Goal: Communication & Community: Answer question/provide support

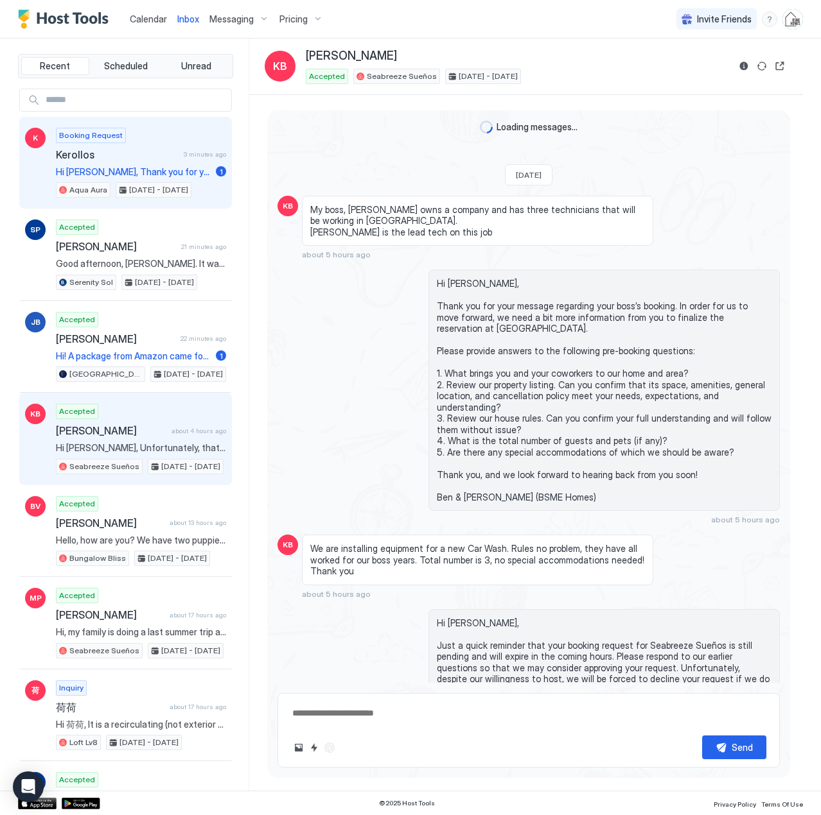
scroll to position [1508, 0]
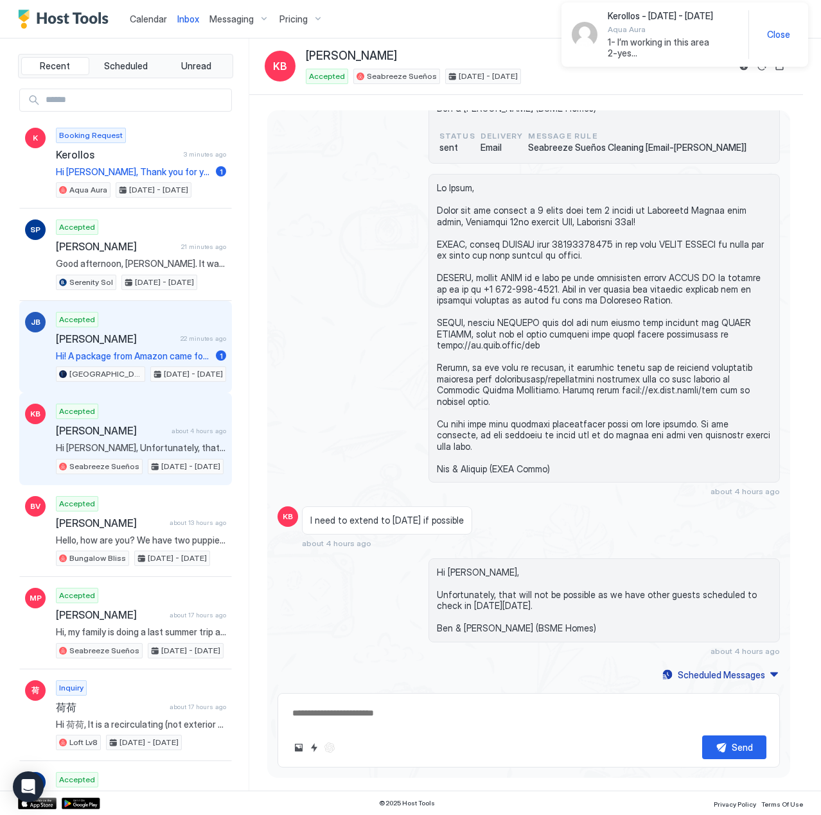
click at [141, 342] on span "[PERSON_NAME]" at bounding box center [115, 339] width 119 height 13
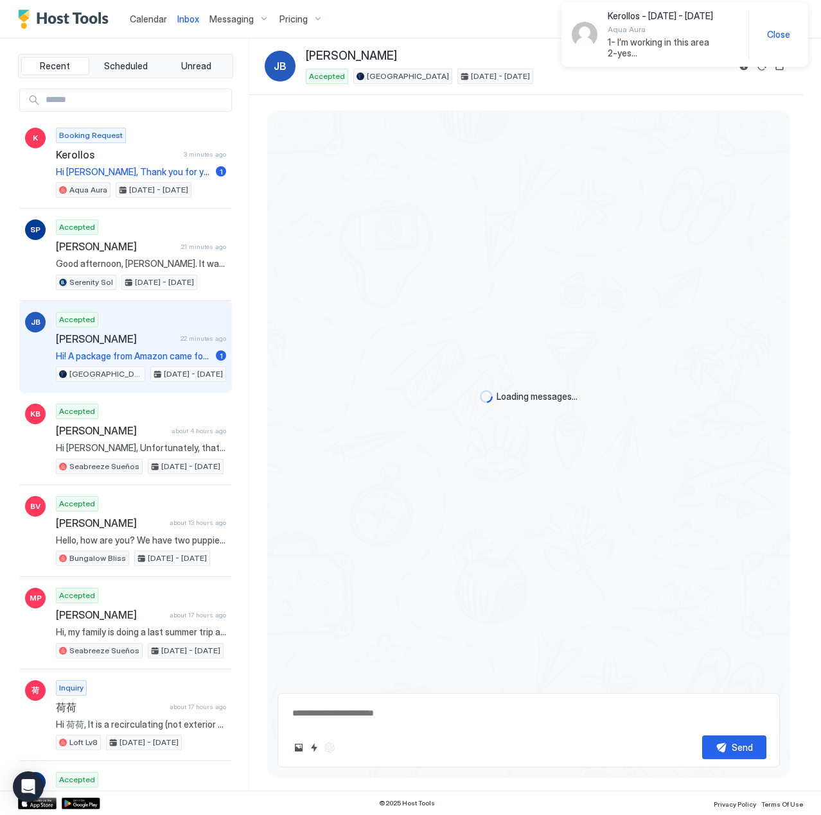
type textarea "*"
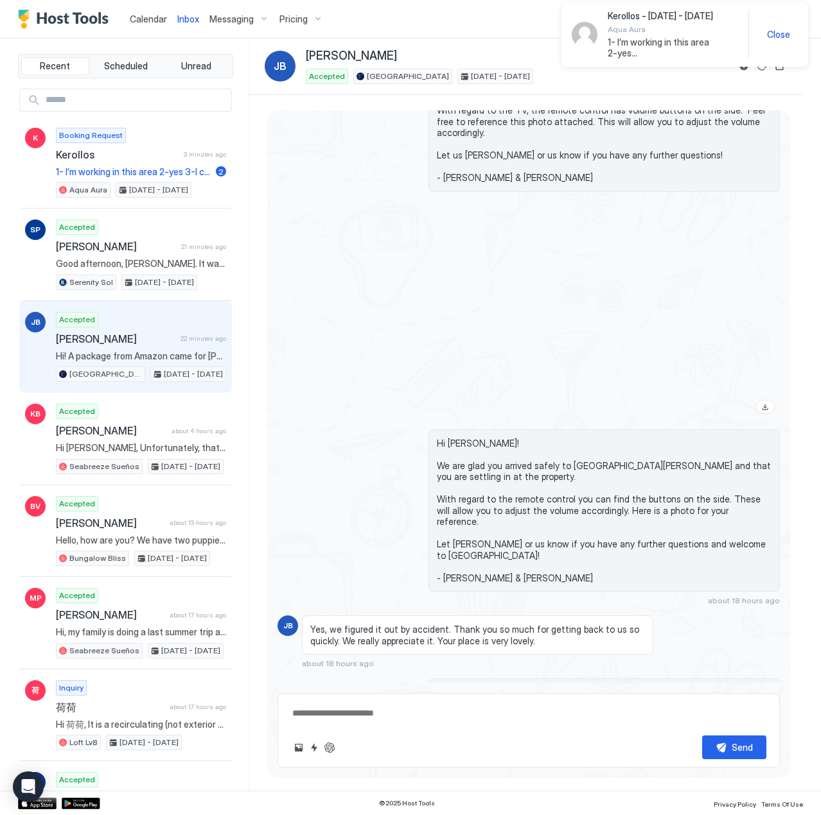
scroll to position [3125, 0]
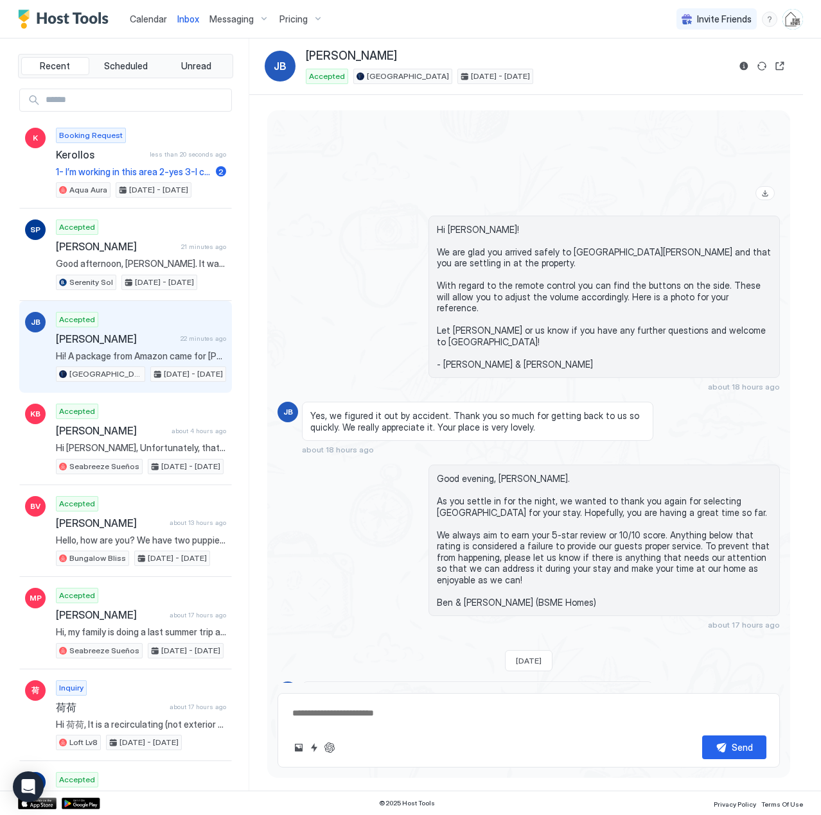
click at [363, 711] on textarea at bounding box center [528, 714] width 475 height 24
click at [329, 747] on button "ChatGPT Auto Reply" at bounding box center [329, 747] width 15 height 15
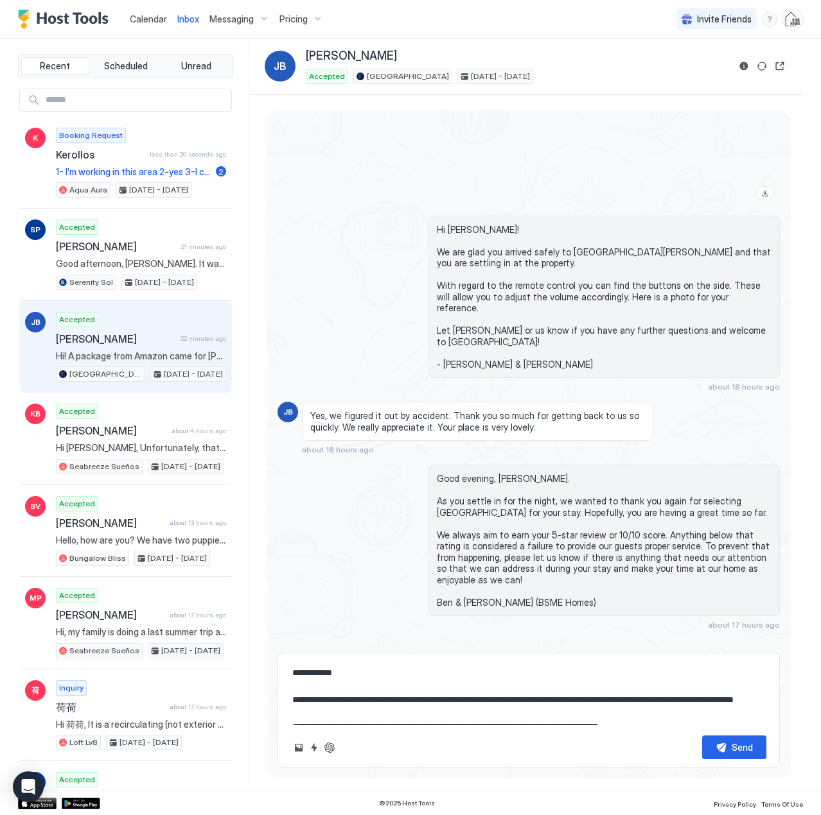
click at [344, 700] on textarea "**********" at bounding box center [528, 693] width 475 height 64
click at [528, 699] on textarea "**********" at bounding box center [528, 693] width 475 height 64
paste textarea "**********"
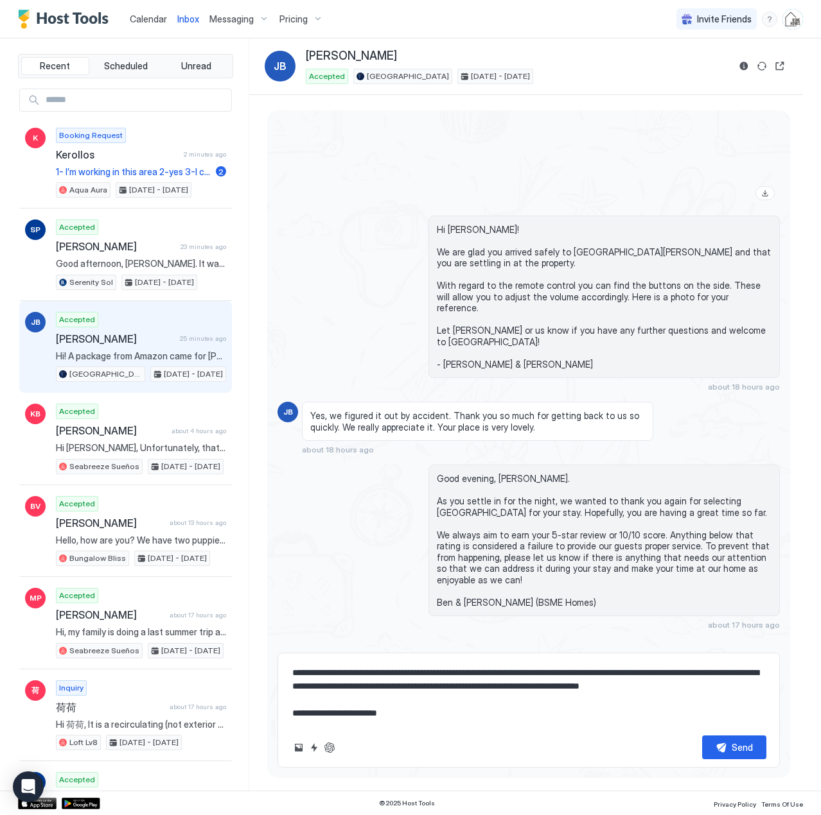
scroll to position [27, 0]
type textarea "**********"
click at [728, 742] on button "Send" at bounding box center [734, 748] width 64 height 24
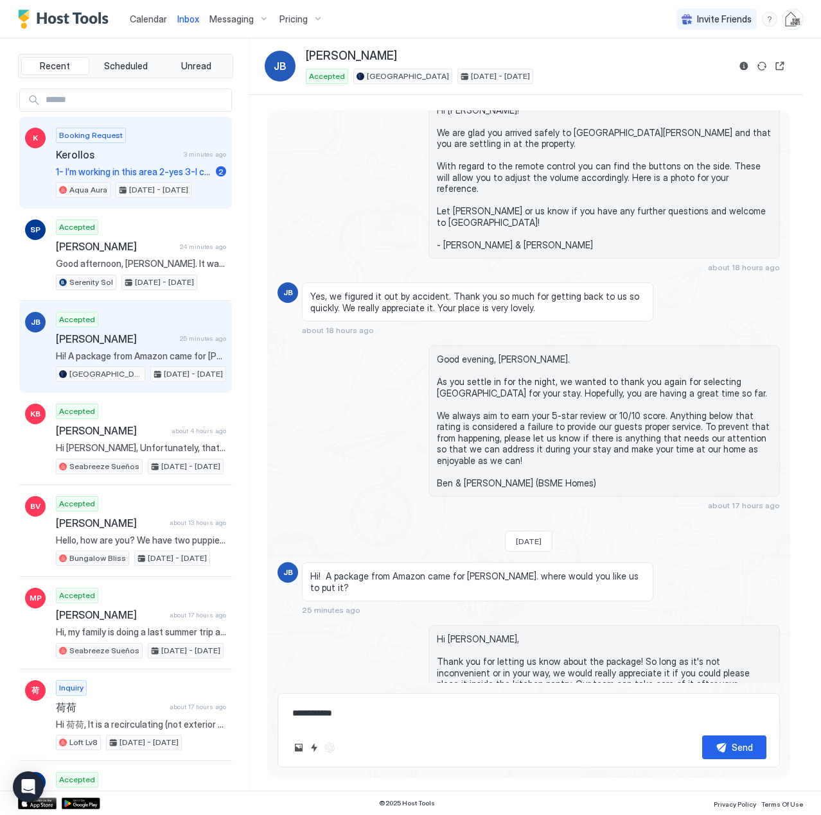
click at [120, 159] on span "Kerollos" at bounding box center [117, 154] width 123 height 13
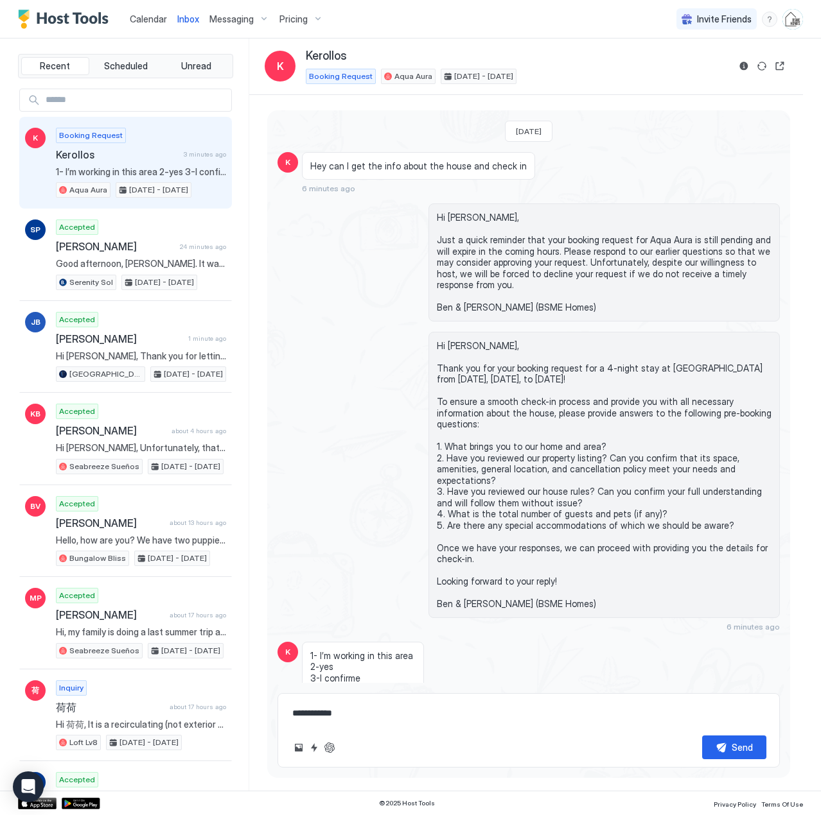
click at [141, 20] on span "Calendar" at bounding box center [148, 18] width 37 height 11
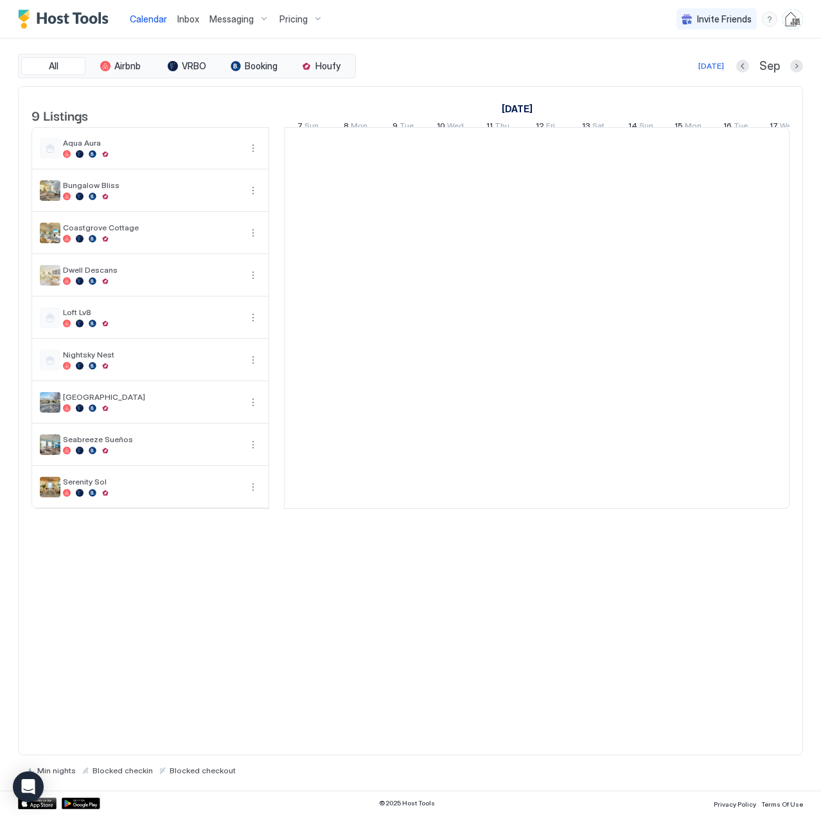
scroll to position [0, 713]
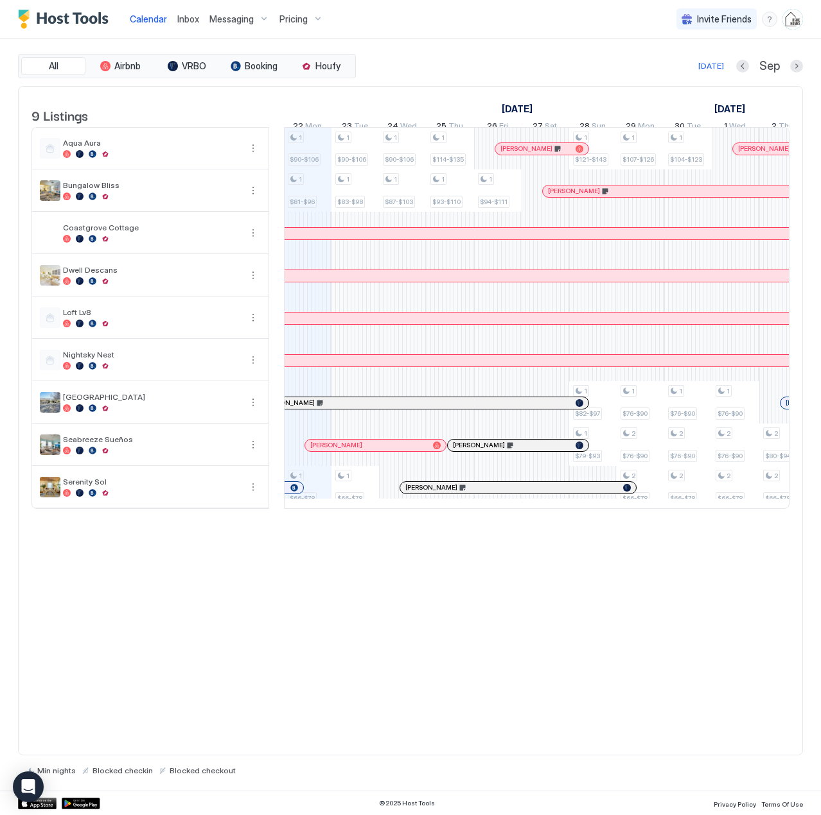
click at [191, 19] on span "Inbox" at bounding box center [188, 18] width 22 height 11
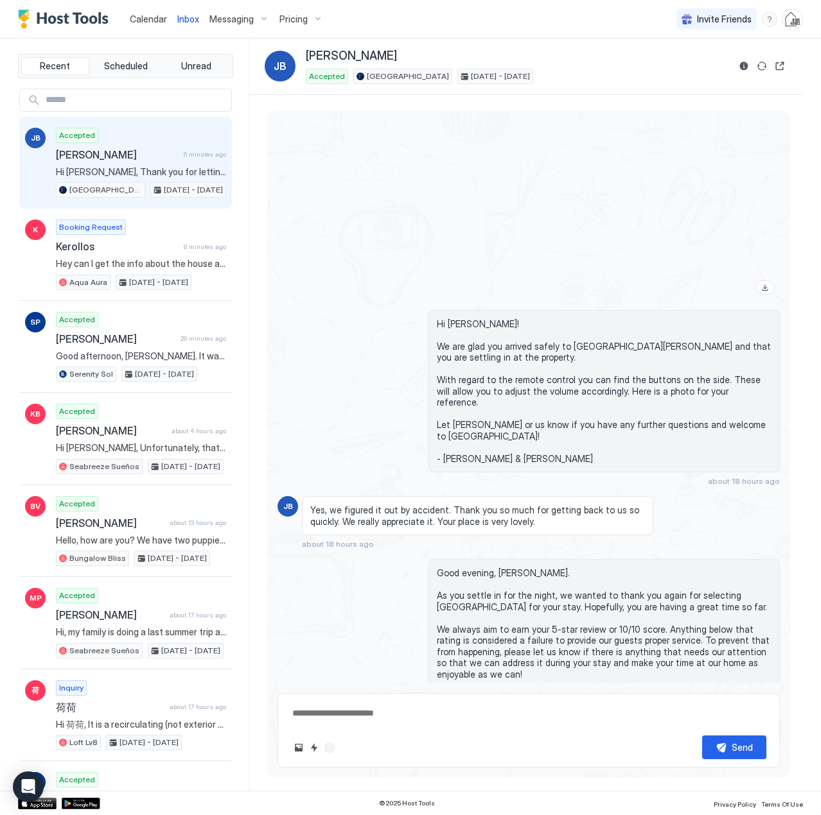
scroll to position [3244, 0]
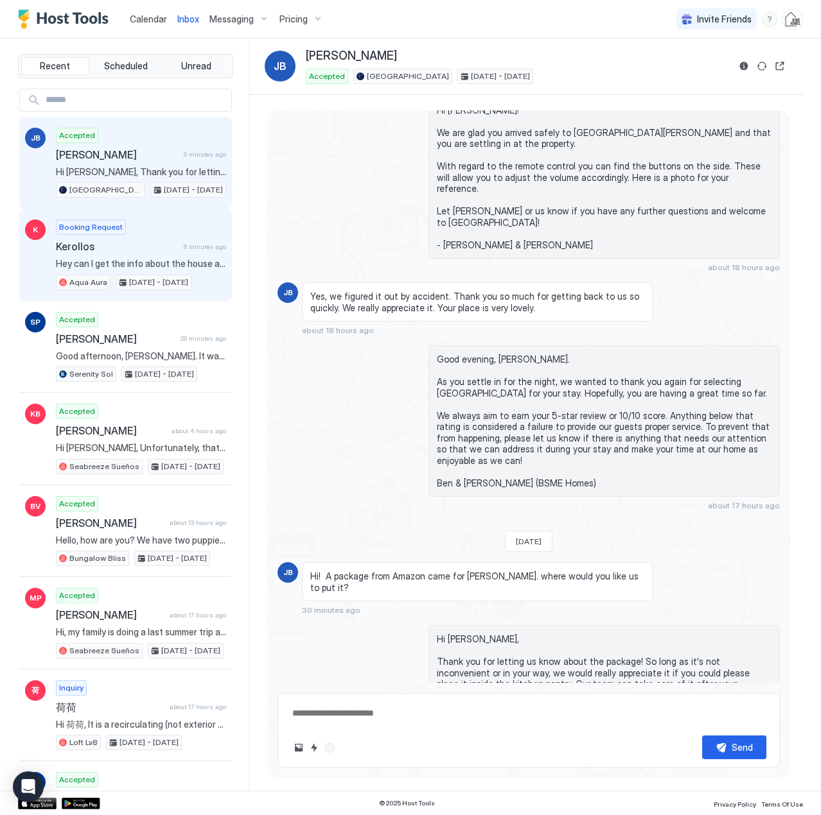
click at [166, 266] on span "Hey can I get the info about the house and check in" at bounding box center [141, 264] width 170 height 12
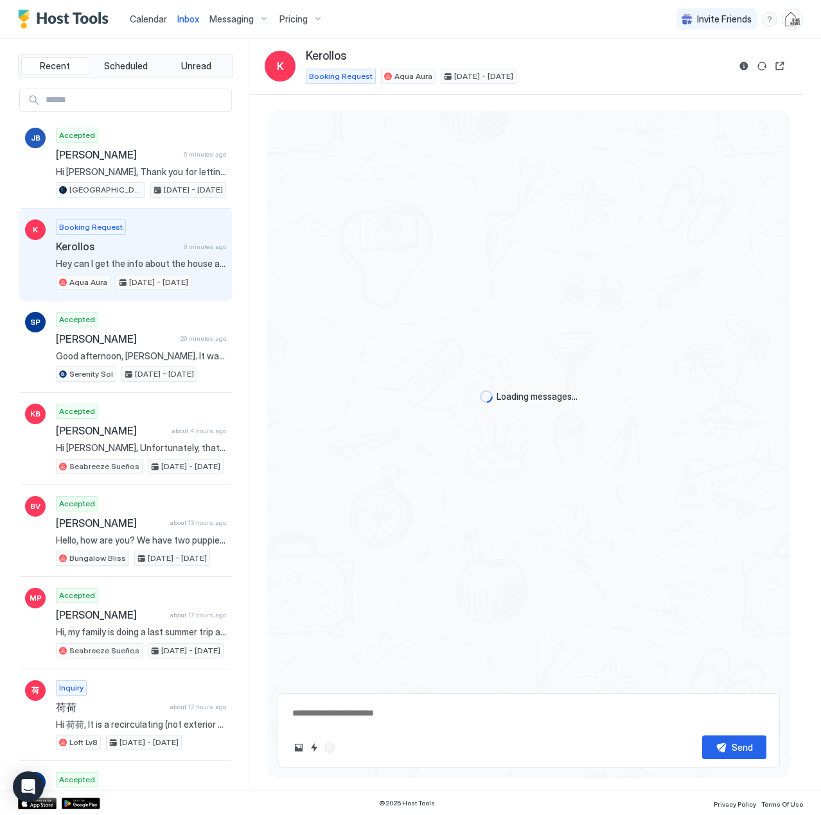
scroll to position [89, 0]
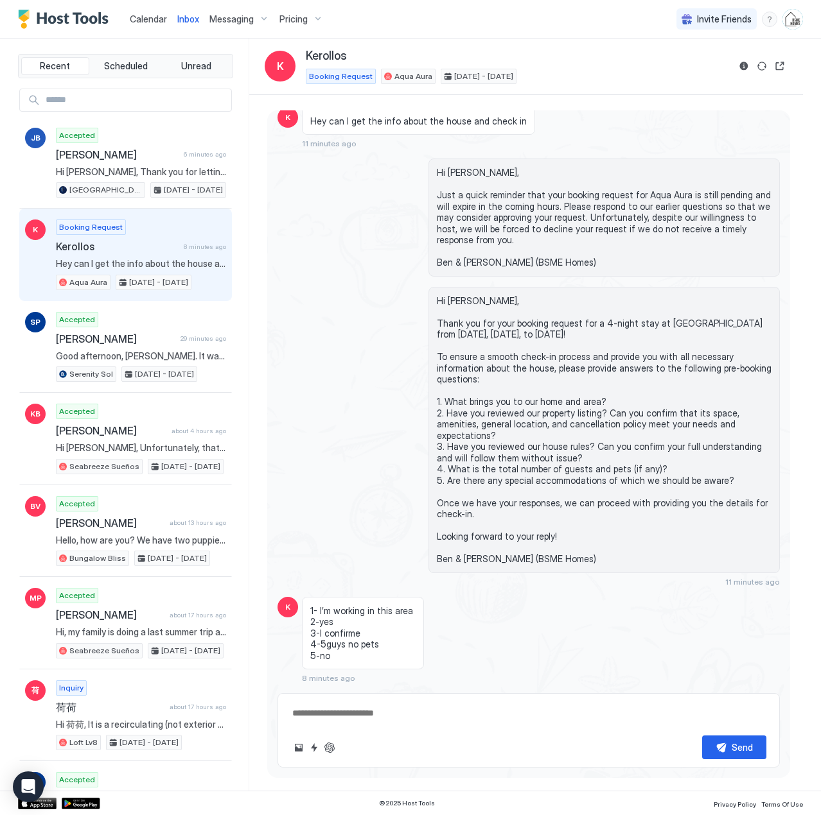
click at [156, 22] on span "Calendar" at bounding box center [148, 18] width 37 height 11
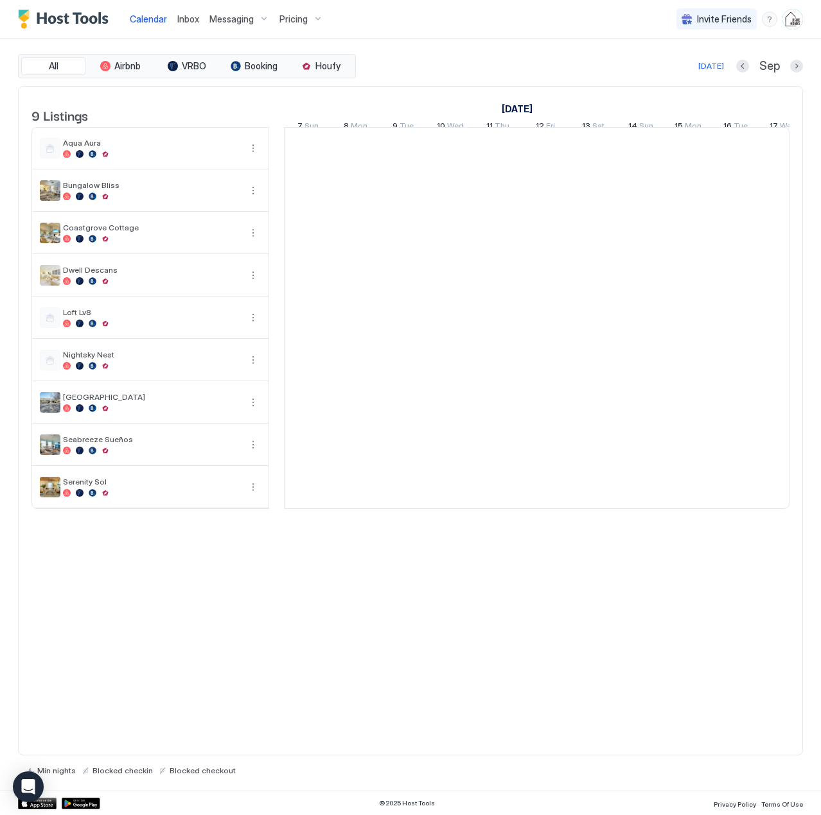
scroll to position [0, 713]
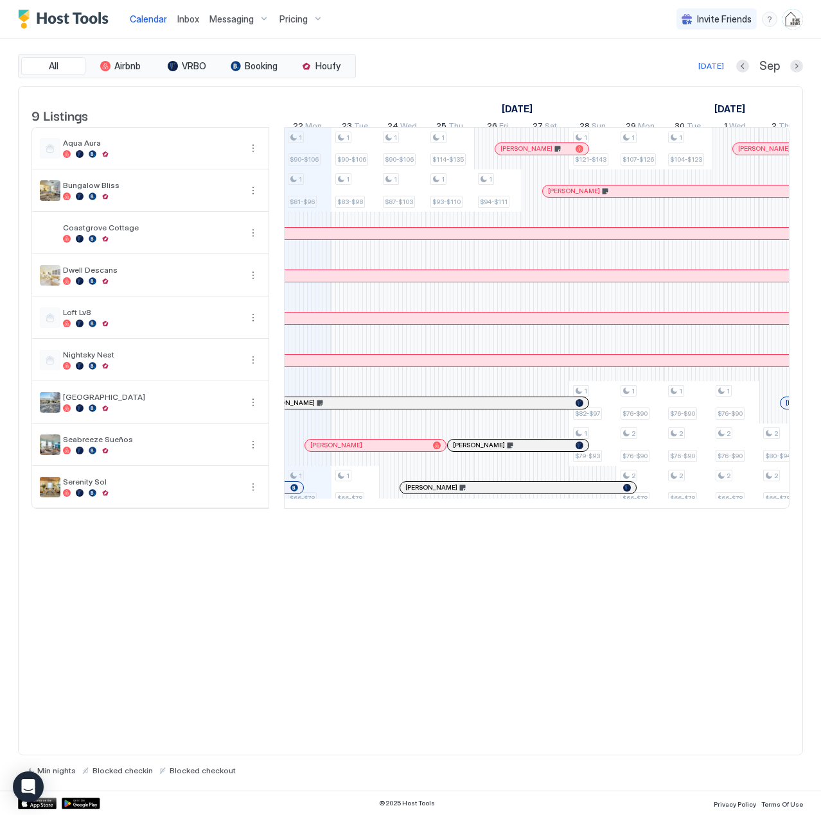
click at [178, 19] on span "Inbox" at bounding box center [188, 18] width 22 height 11
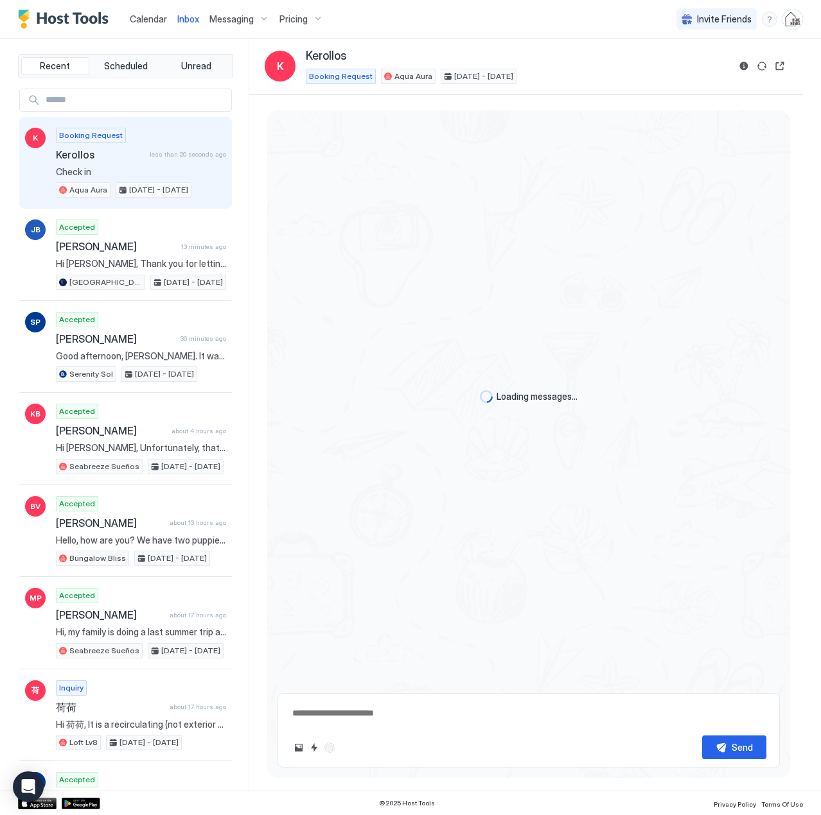
scroll to position [178, 0]
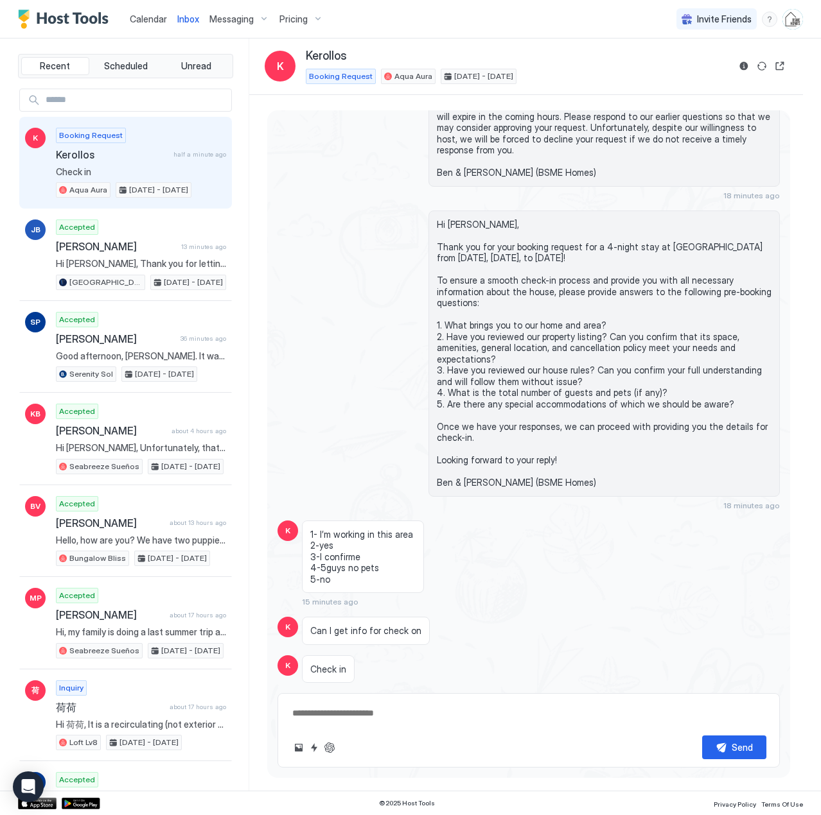
click at [141, 24] on span "Calendar" at bounding box center [148, 18] width 37 height 11
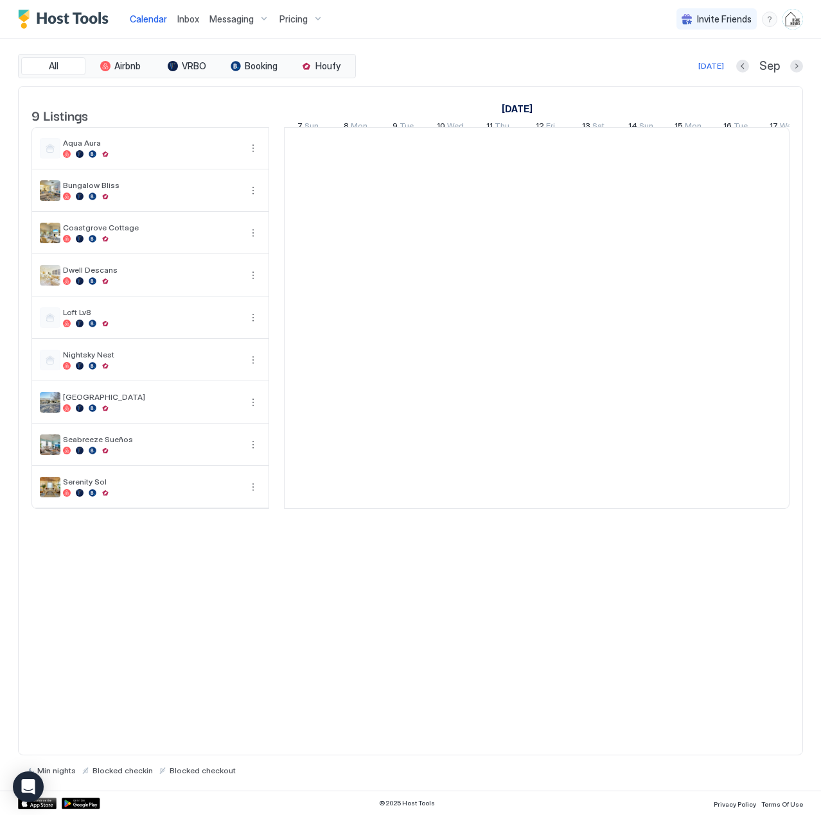
scroll to position [0, 713]
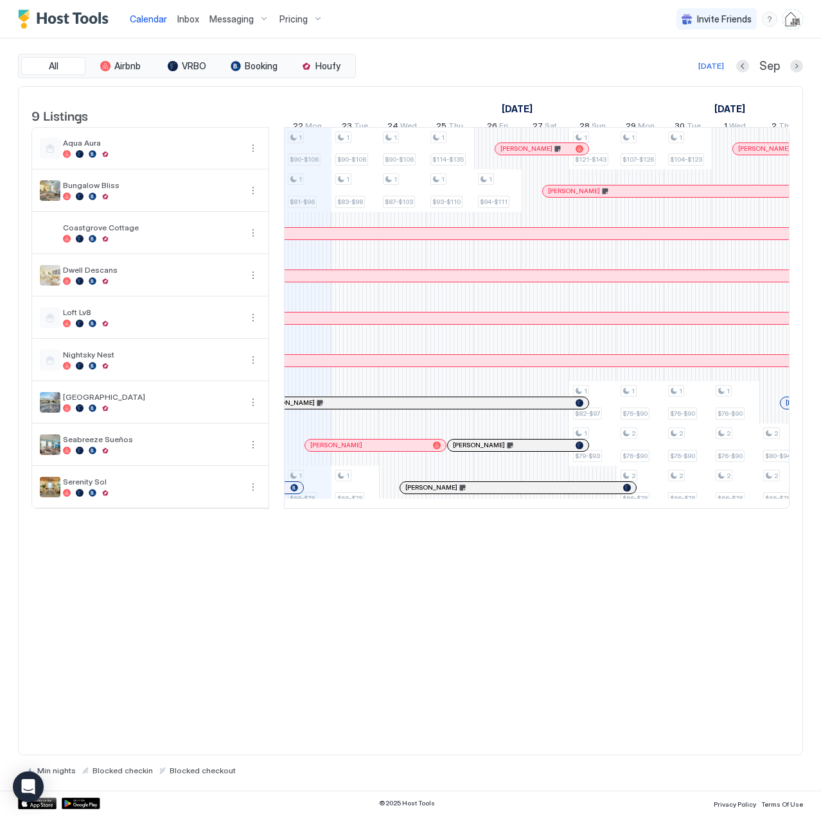
click at [187, 20] on span "Inbox" at bounding box center [188, 18] width 22 height 11
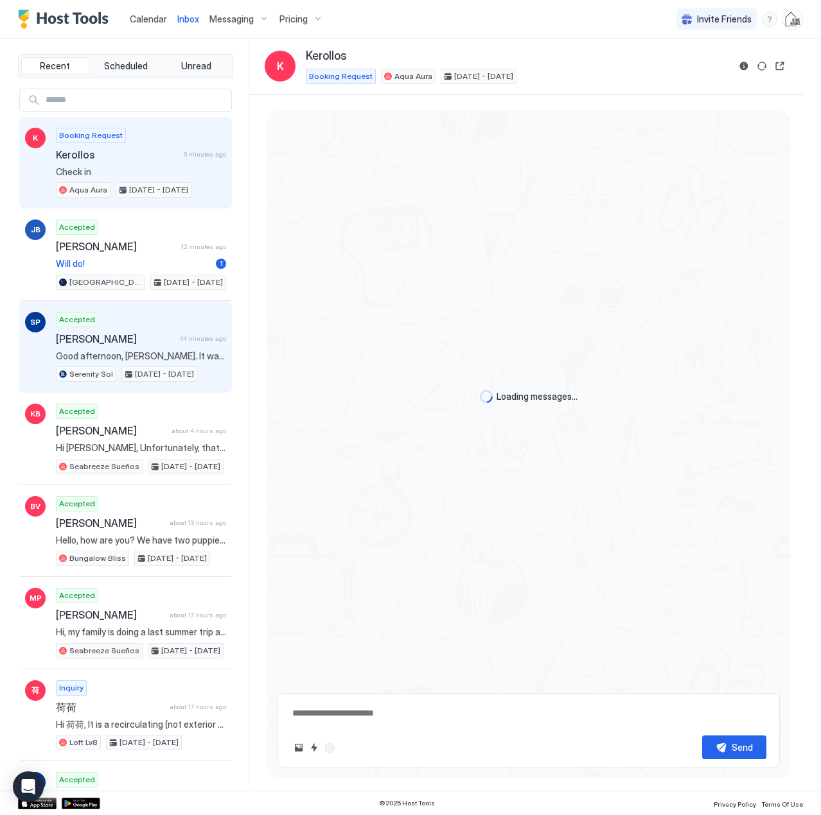
scroll to position [178, 0]
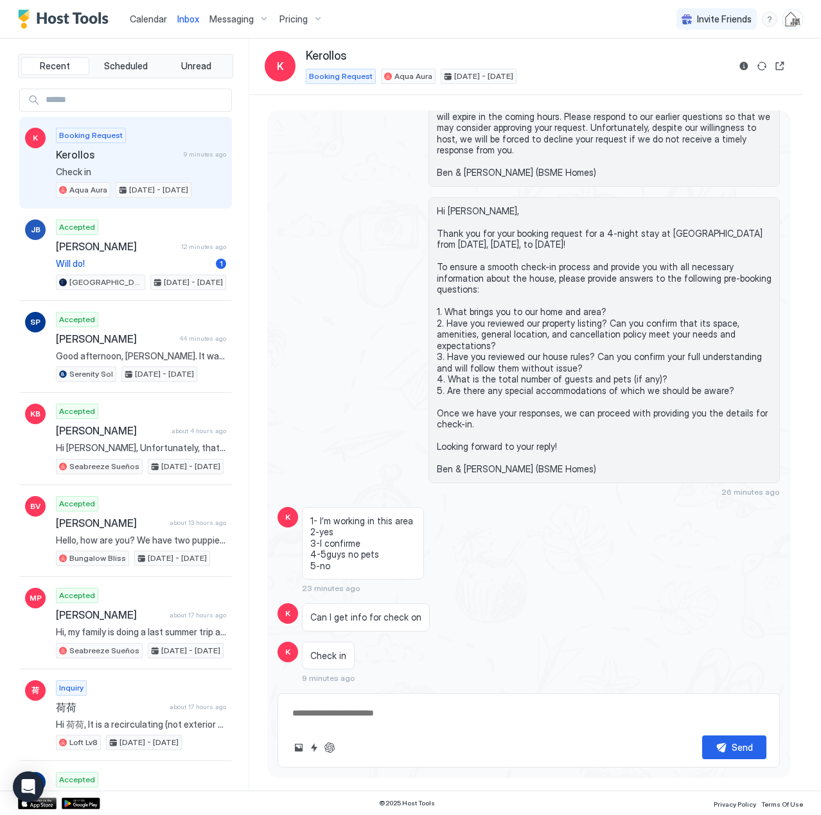
click at [103, 152] on span "Kerollos" at bounding box center [117, 154] width 123 height 13
click at [311, 749] on button "Quick reply" at bounding box center [313, 747] width 15 height 15
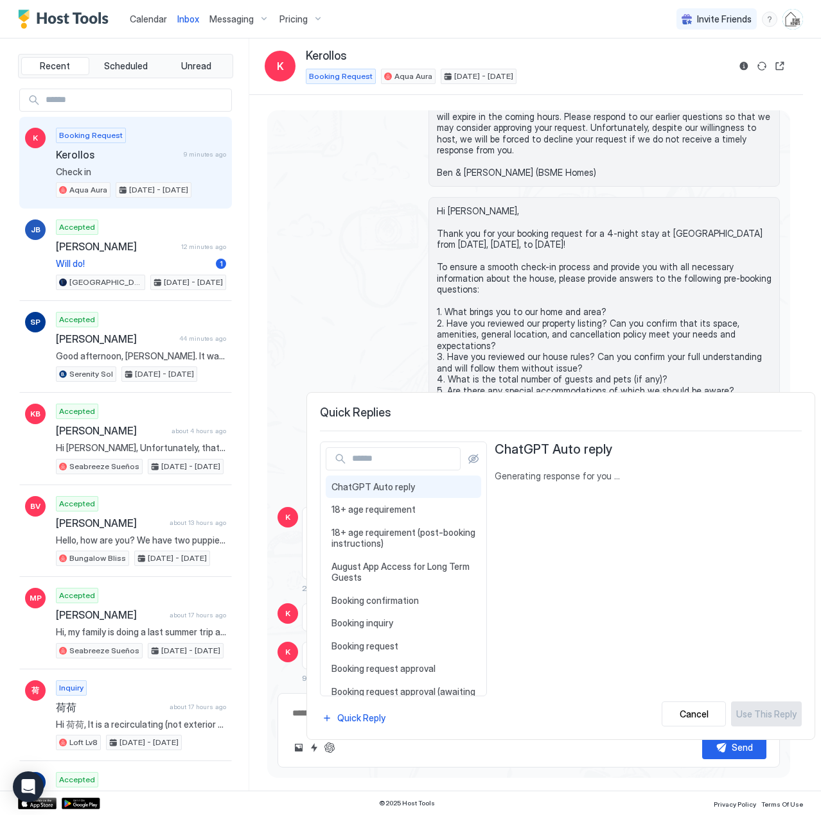
click at [413, 459] on input "Input Field" at bounding box center [403, 459] width 113 height 22
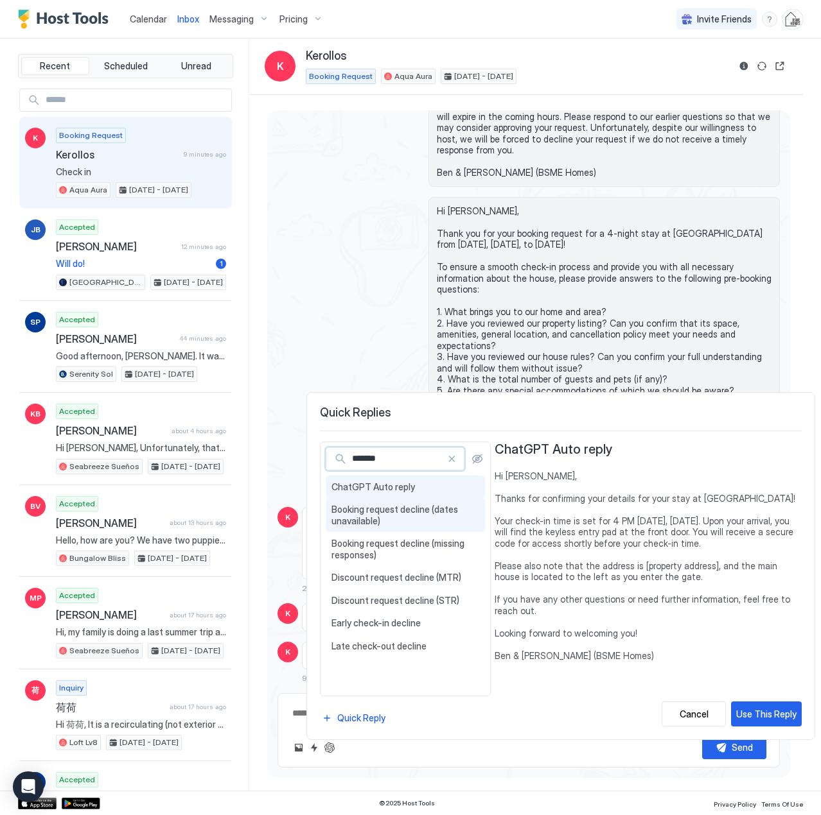
type input "*******"
click at [398, 516] on div "Booking request decline (dates unavailable) Hi {{Guest First Name}}, Thank you …" at bounding box center [405, 515] width 159 height 34
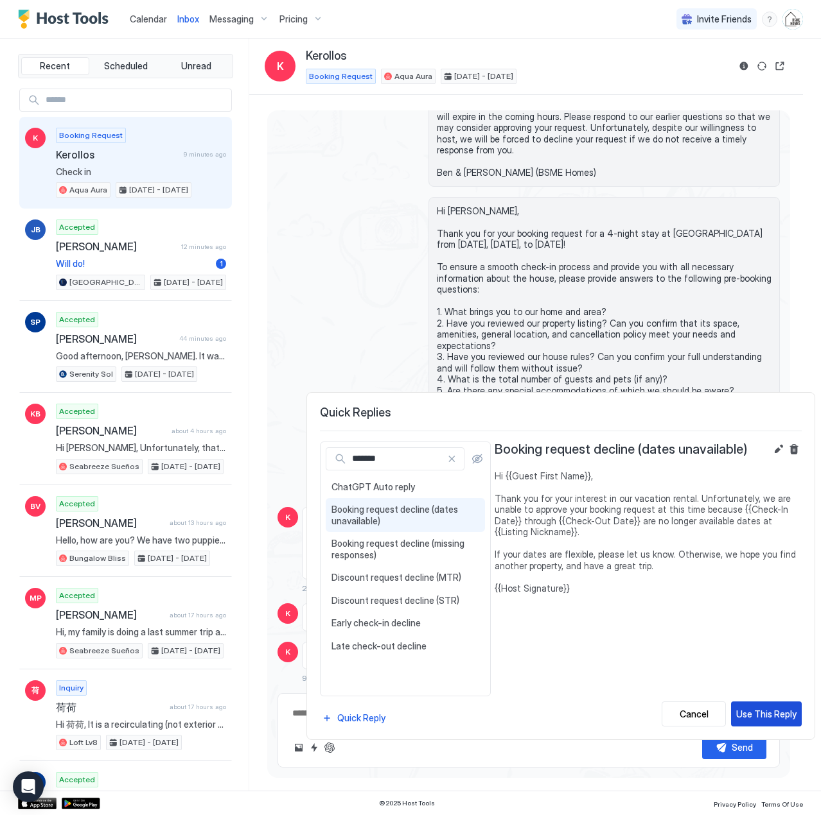
click at [771, 713] on div "Use This Reply" at bounding box center [766, 714] width 60 height 13
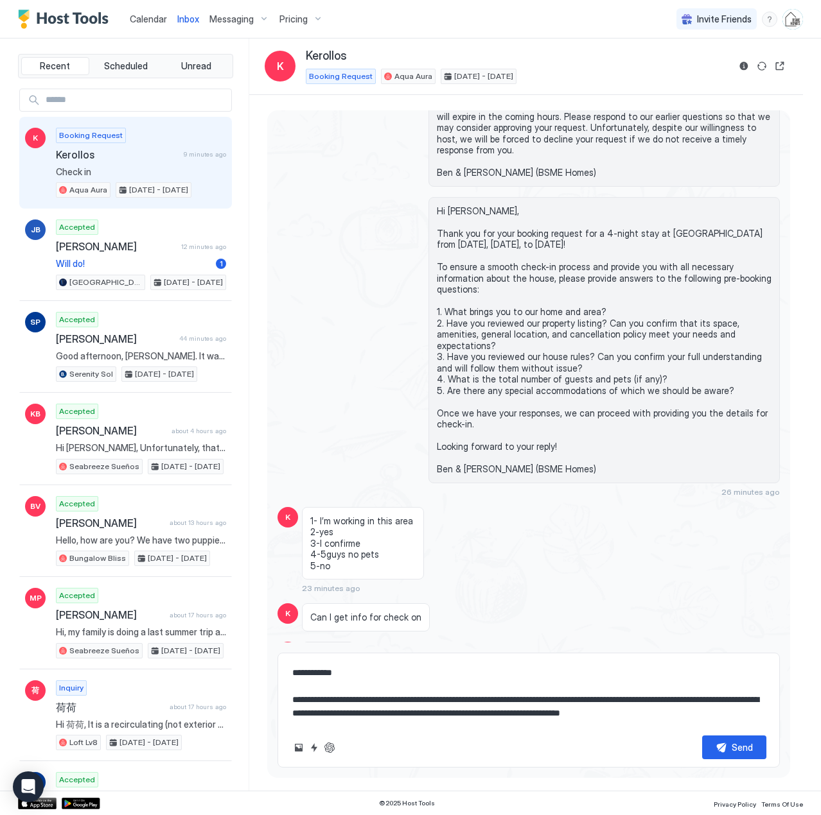
click at [402, 693] on textarea "**********" at bounding box center [528, 693] width 475 height 64
type textarea "**********"
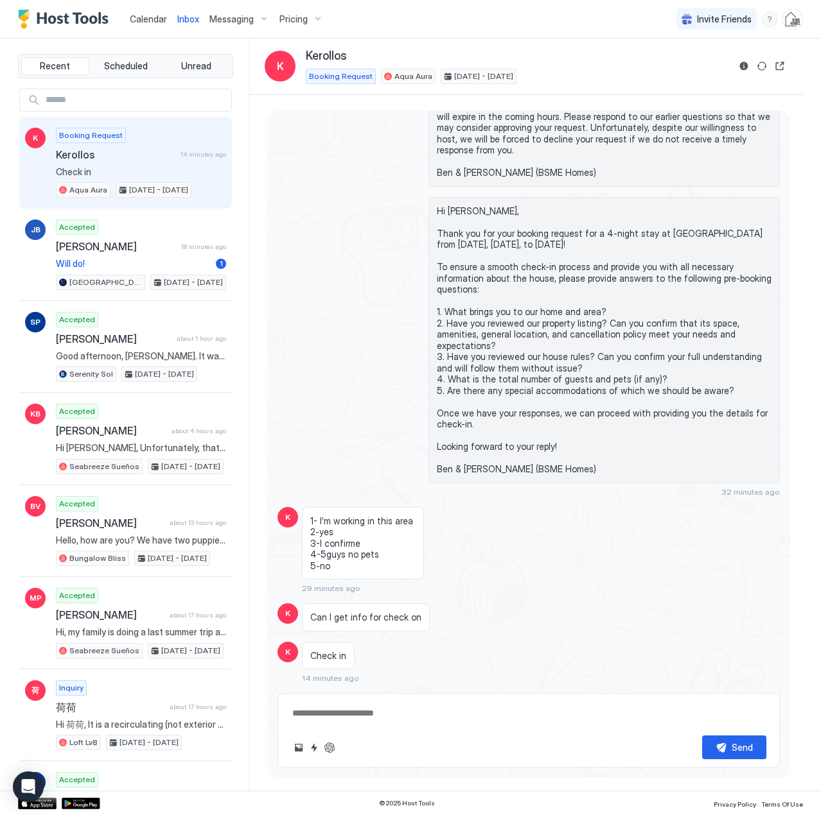
click at [146, 25] on link "Calendar" at bounding box center [148, 18] width 37 height 13
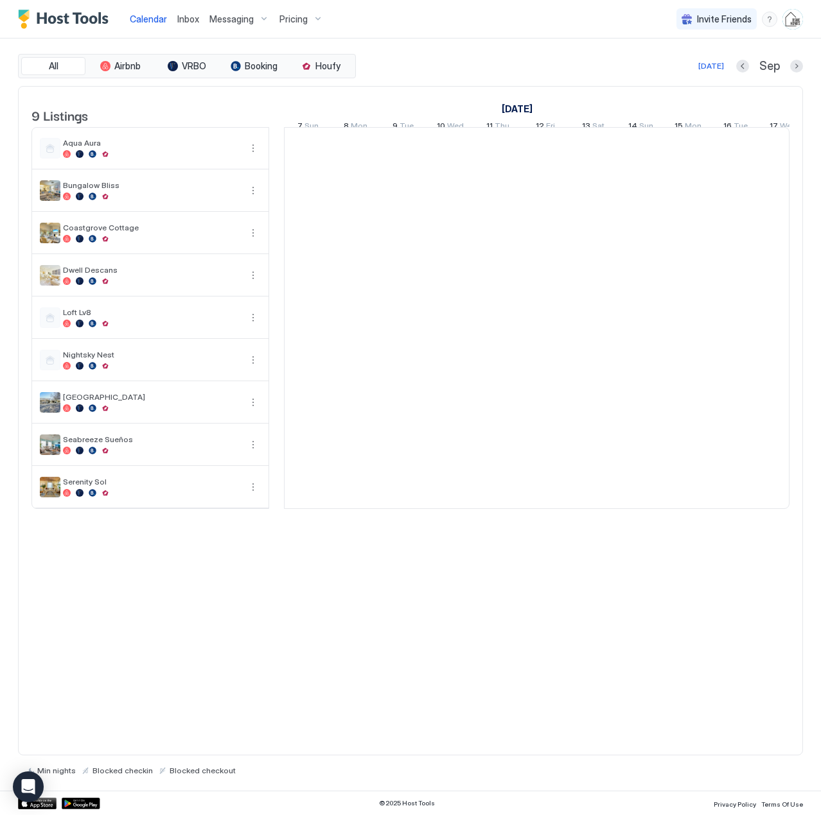
scroll to position [0, 713]
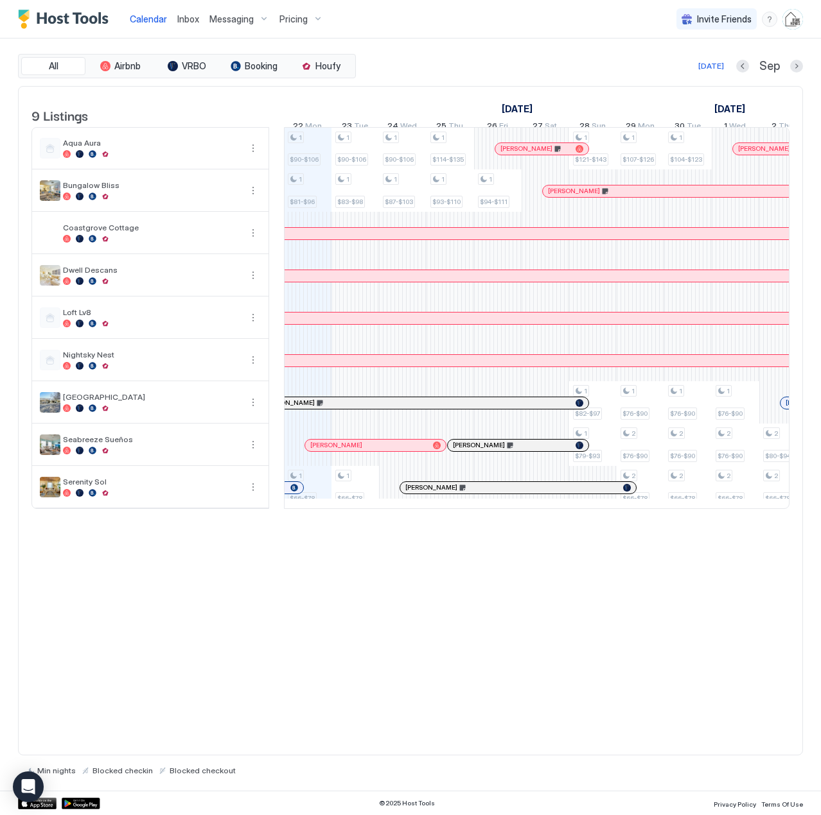
click at [294, 164] on div "1 $90-$106 1 $81-$96 1 $66-$78 1 $90-$106 1 $83-$98 1 $66-$78 1 $90-$106 1 $87-…" at bounding box center [782, 318] width 2423 height 381
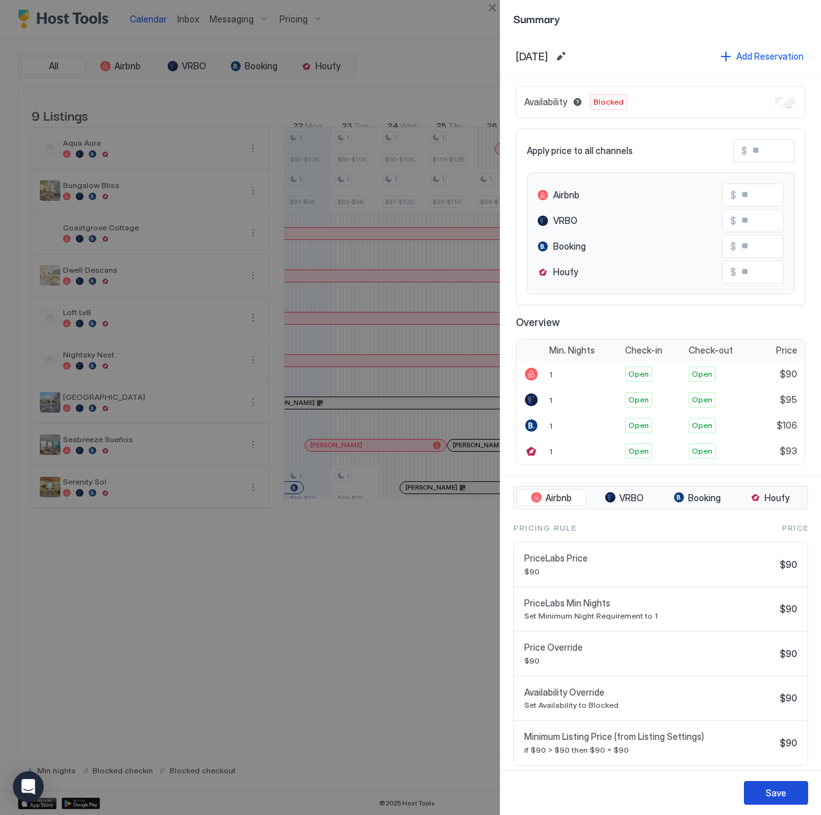
click at [786, 792] on button "Save" at bounding box center [776, 793] width 64 height 24
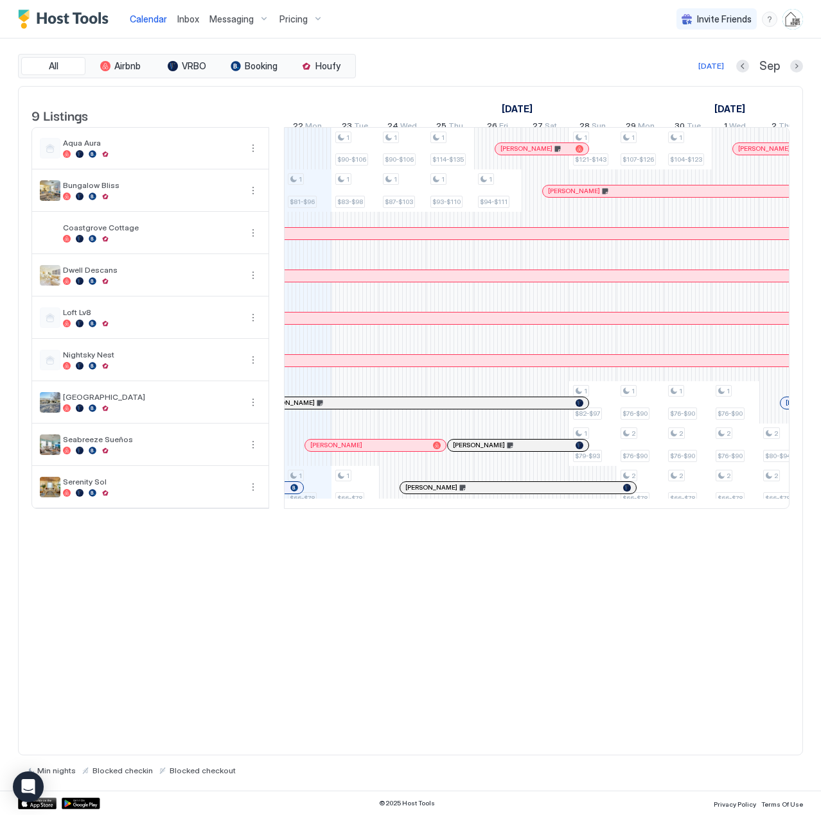
click at [186, 17] on span "Inbox" at bounding box center [188, 18] width 22 height 11
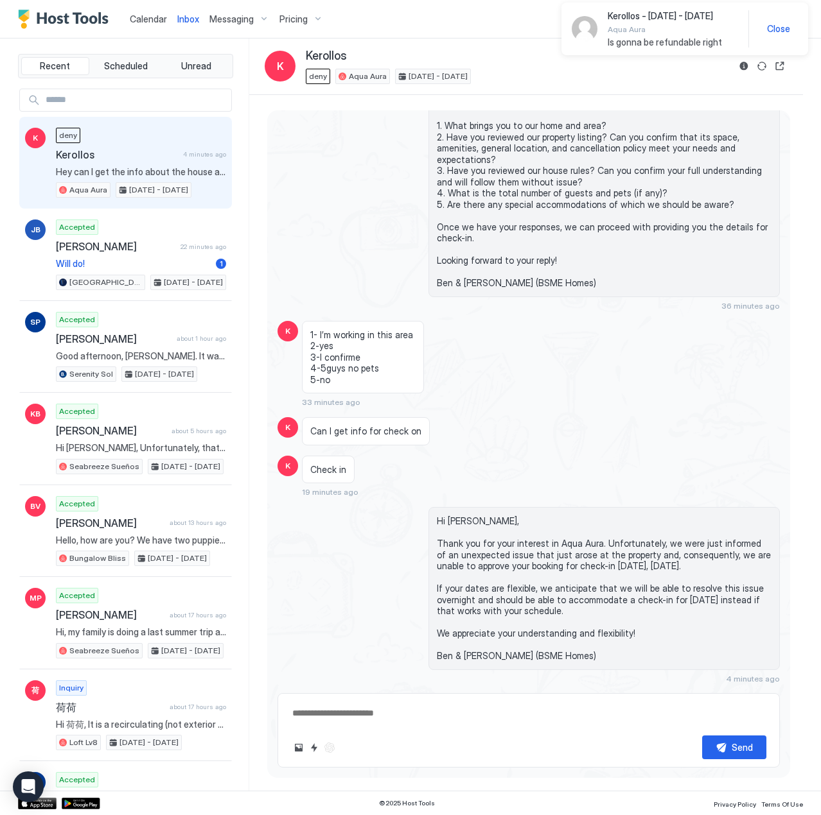
scroll to position [417, 0]
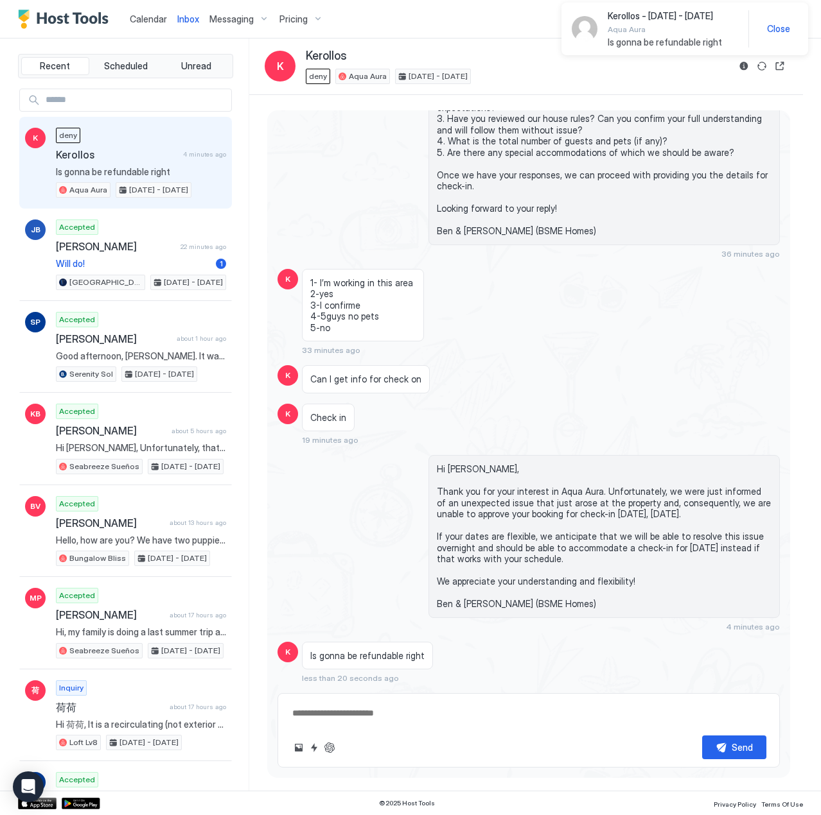
click at [121, 150] on span "Kerollos" at bounding box center [117, 154] width 122 height 13
click at [383, 714] on textarea at bounding box center [528, 714] width 475 height 24
click at [337, 55] on span "Kerollos" at bounding box center [326, 56] width 41 height 15
copy span "Kerollos"
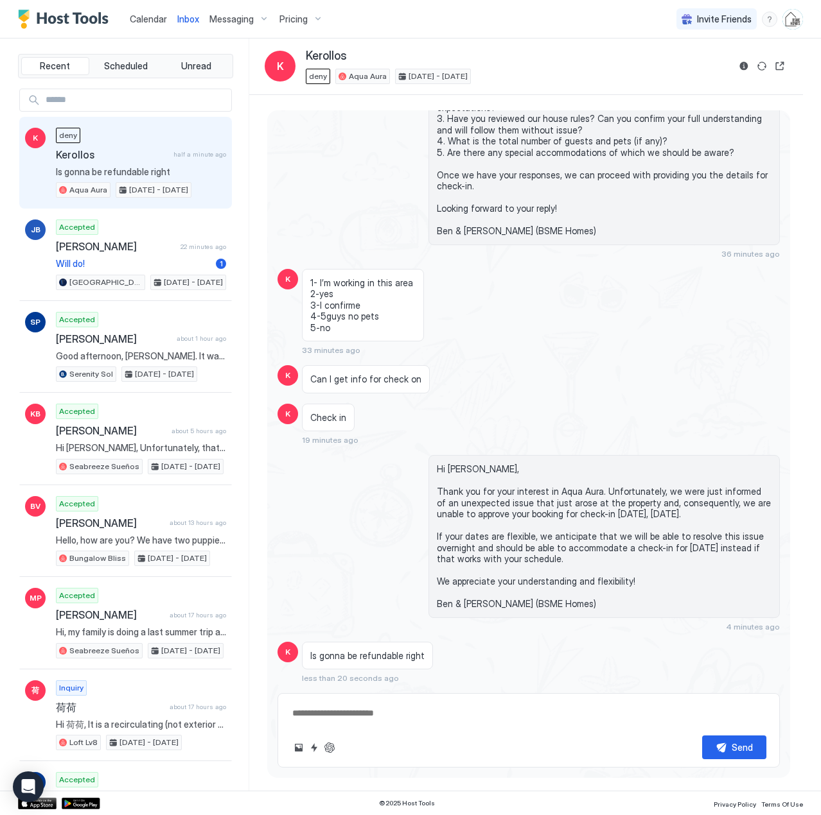
click at [321, 710] on textarea at bounding box center [528, 714] width 475 height 24
paste textarea "*********"
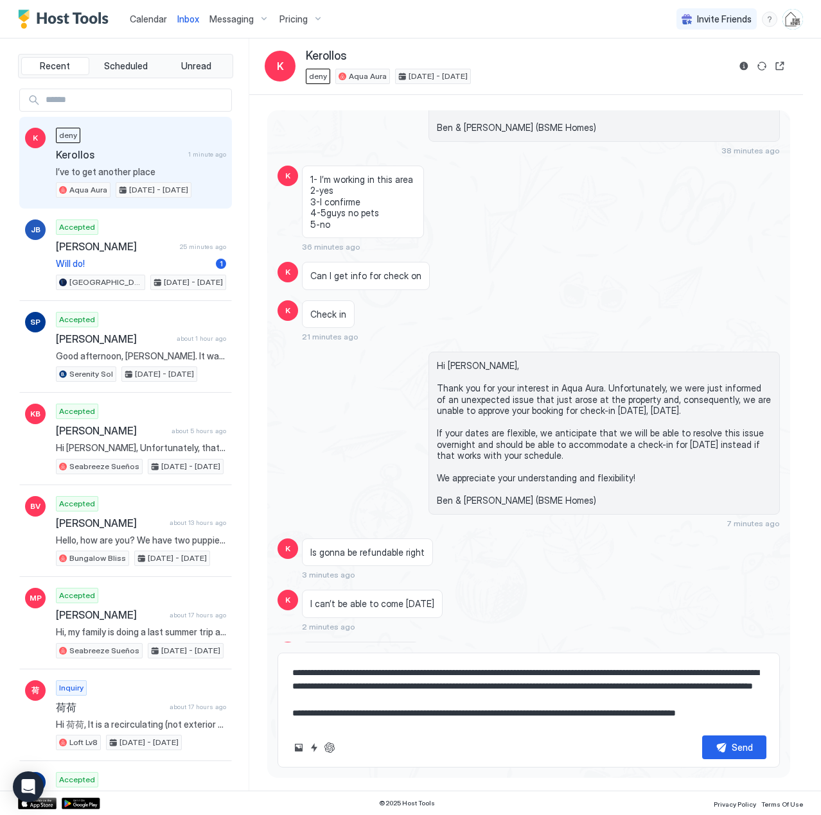
scroll to position [48, 0]
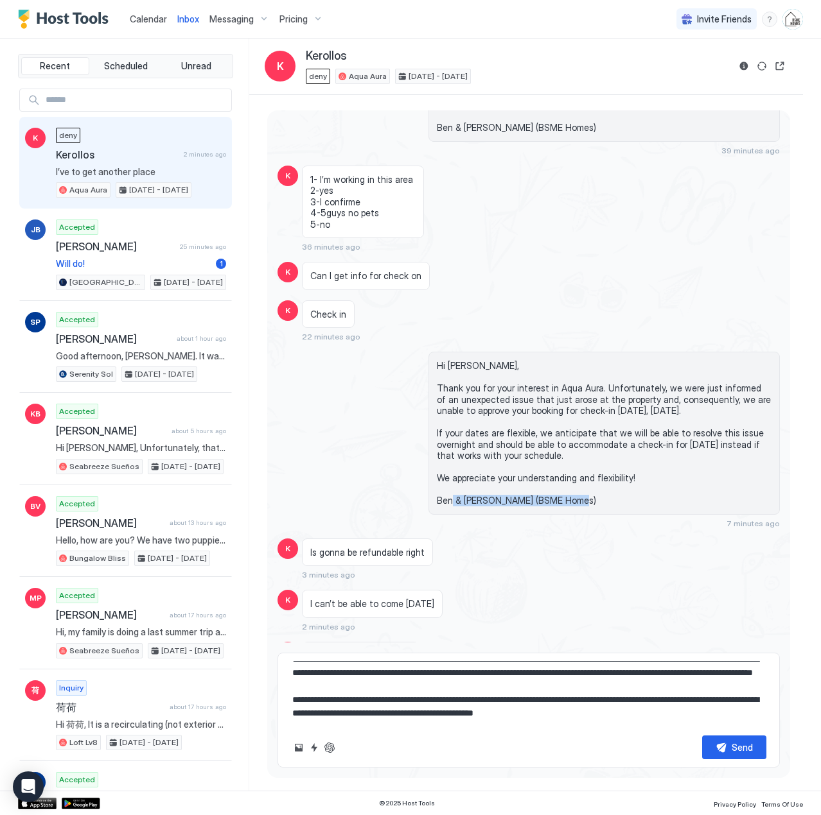
drag, startPoint x: 580, startPoint y: 503, endPoint x: 412, endPoint y: 488, distance: 169.5
click at [412, 488] on div "Hi [PERSON_NAME], Thank you for your interest in Aqua Aura. Unfortunately, we w…" at bounding box center [528, 440] width 502 height 177
copy span "Ben & [PERSON_NAME] (BSME Homes)"
click at [645, 722] on textarea "**********" at bounding box center [528, 693] width 475 height 64
paste textarea "**********"
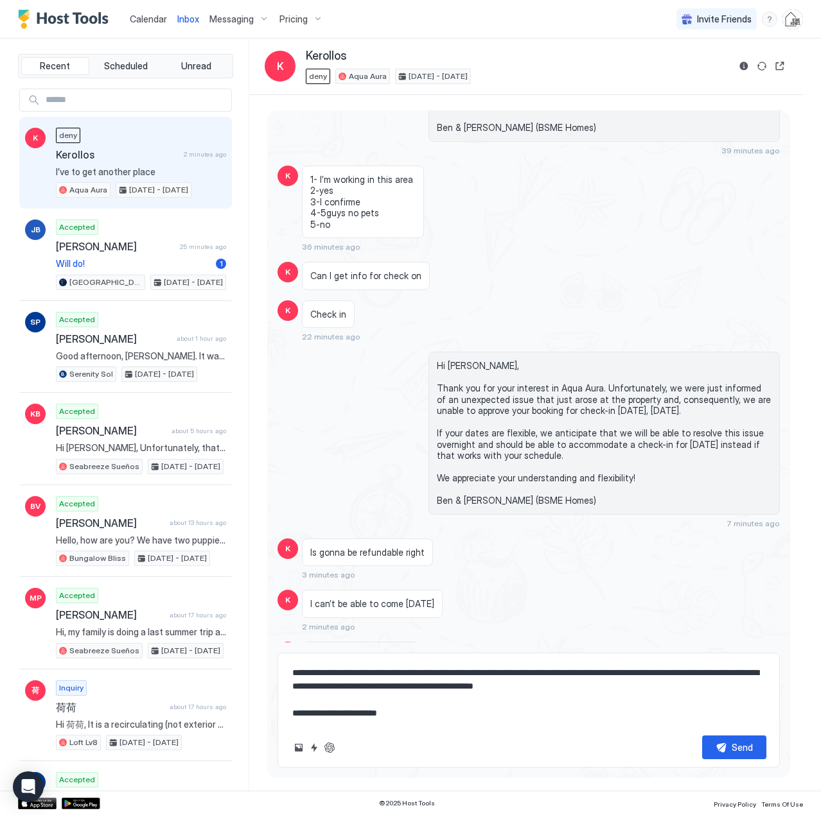
scroll to position [0, 0]
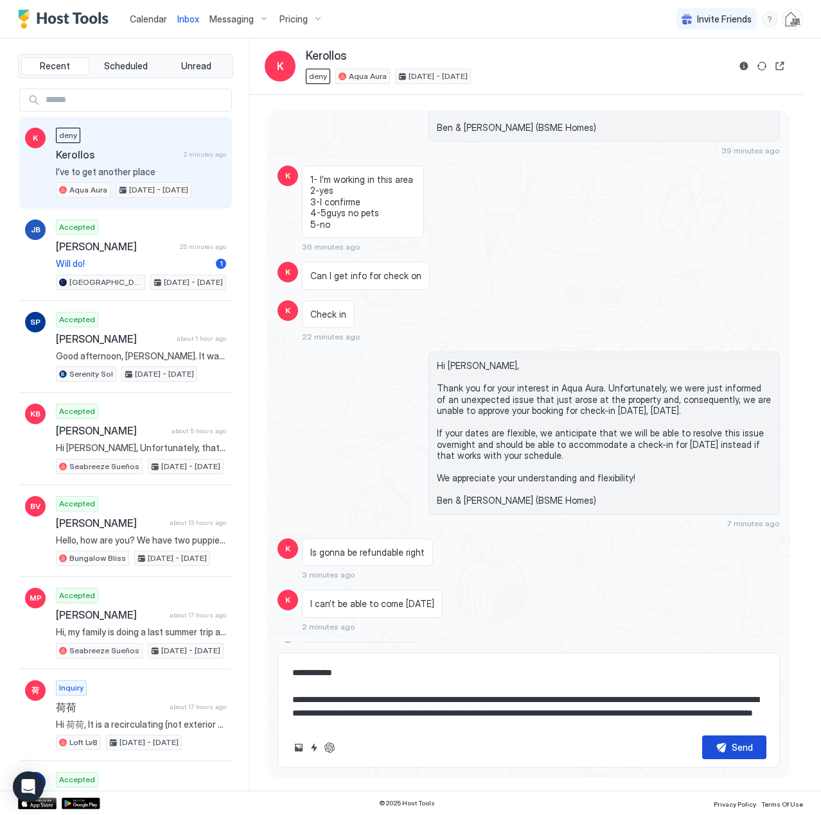
type textarea "**********"
click at [735, 744] on div "Send" at bounding box center [741, 747] width 21 height 13
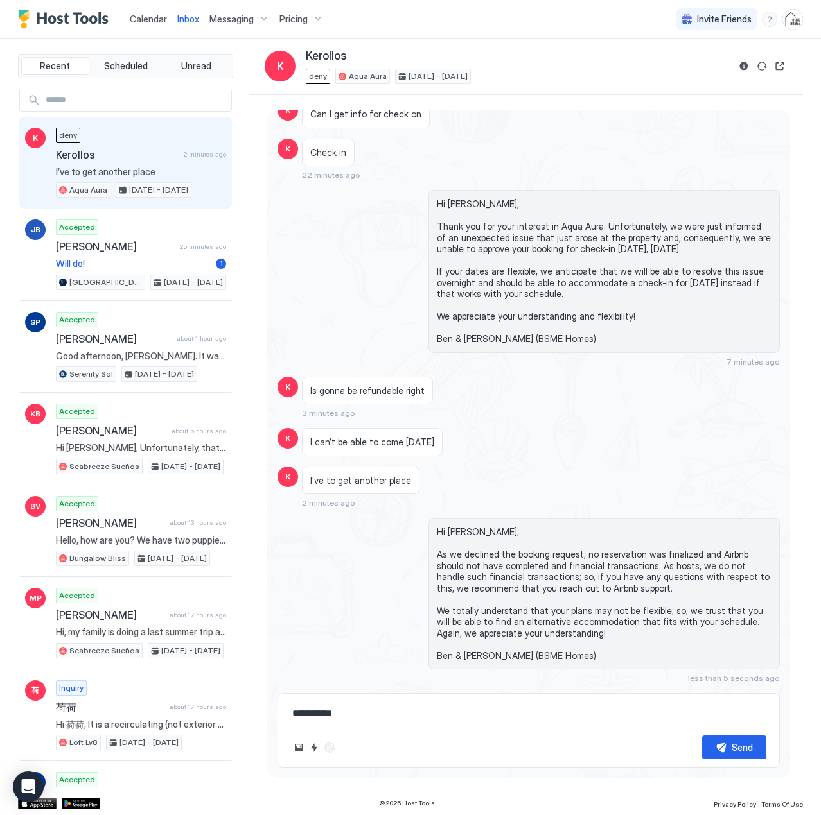
click at [146, 22] on span "Calendar" at bounding box center [148, 18] width 37 height 11
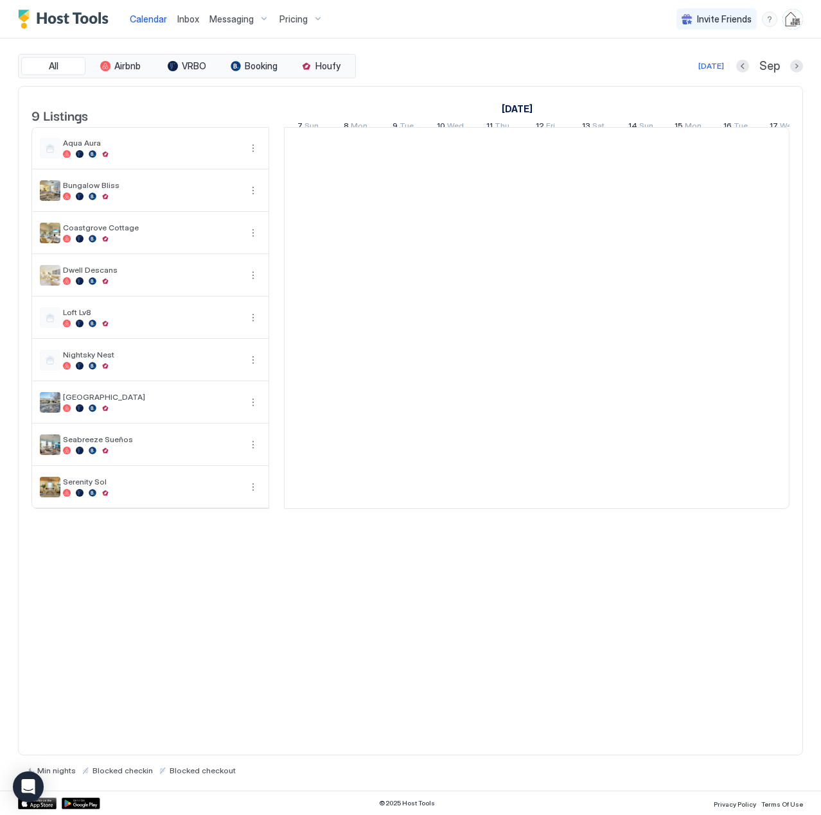
scroll to position [0, 713]
